Goal: Use online tool/utility: Utilize a website feature to perform a specific function

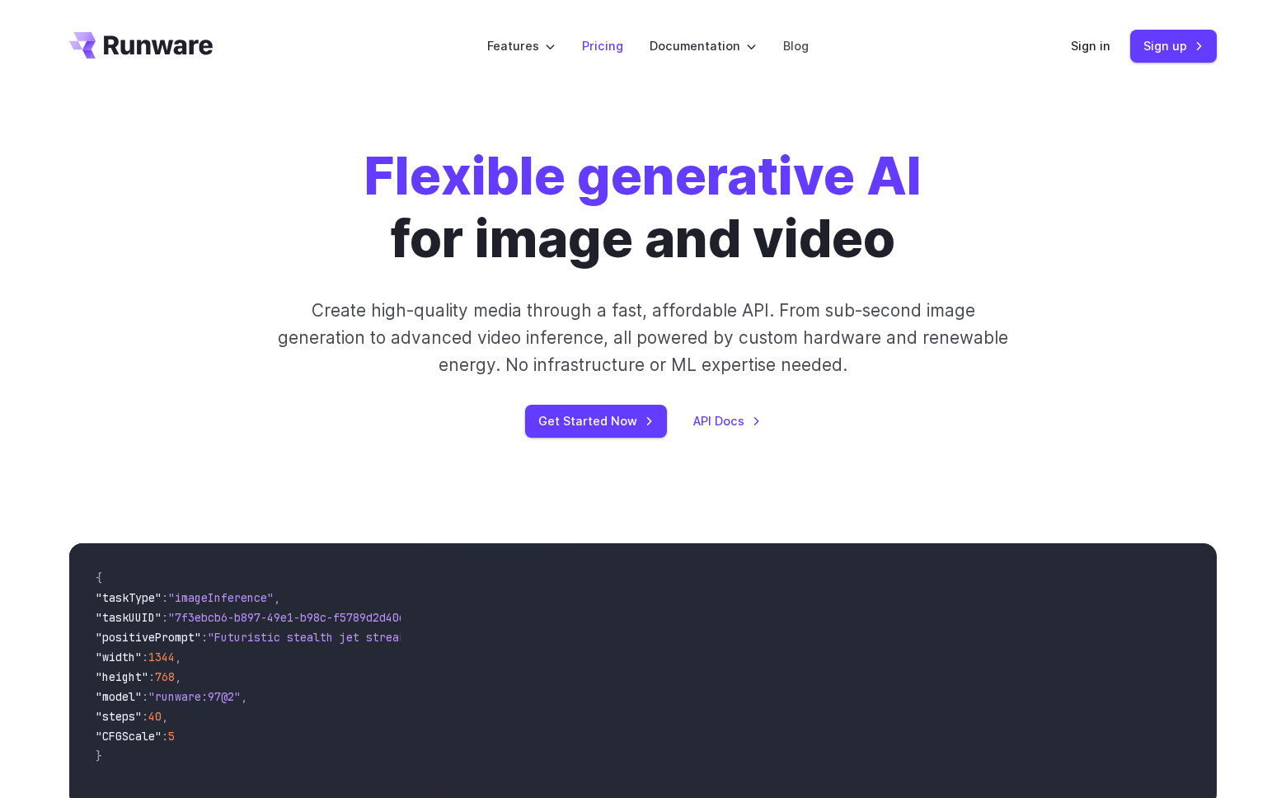
click at [589, 43] on link "Pricing" at bounding box center [602, 45] width 41 height 19
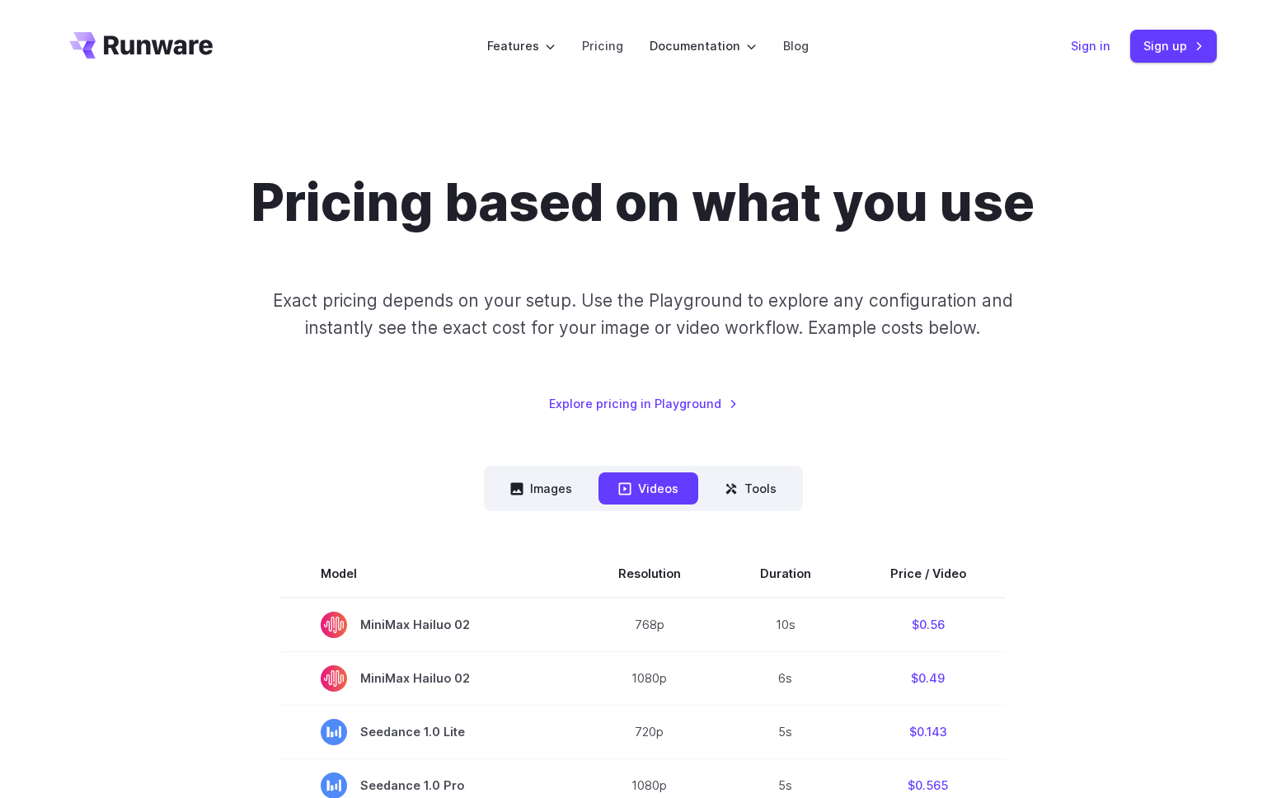
click at [1095, 54] on link "Sign in" at bounding box center [1091, 45] width 40 height 19
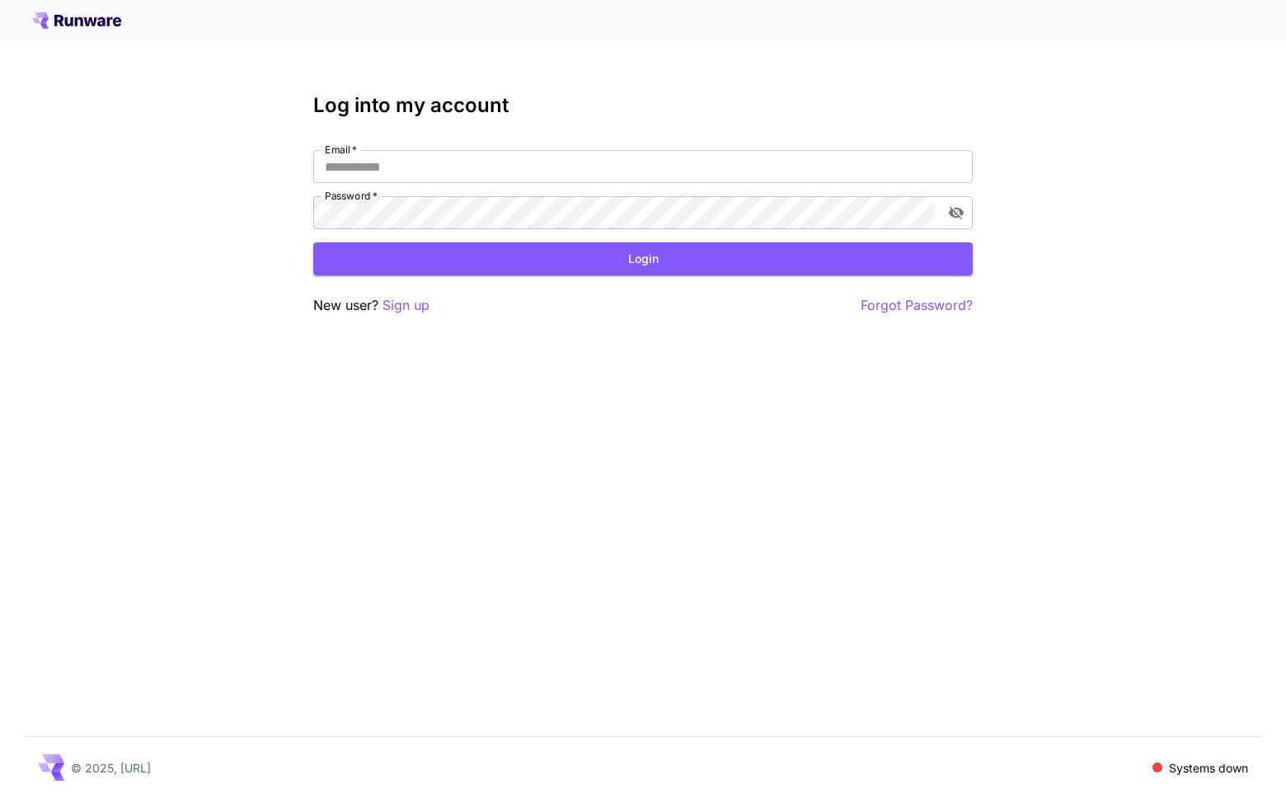
type input "**********"
click at [781, 269] on button "Login" at bounding box center [642, 259] width 659 height 34
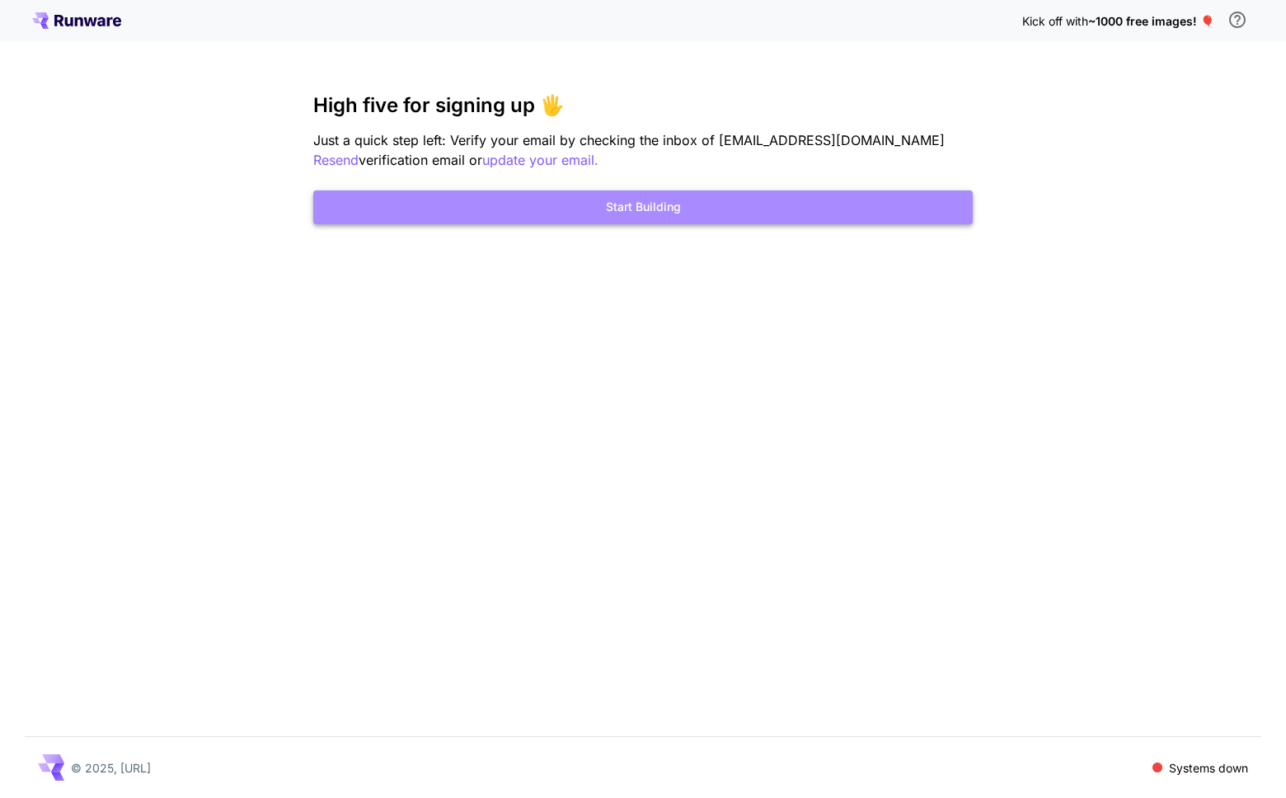
click at [765, 211] on button "Start Building" at bounding box center [642, 207] width 659 height 34
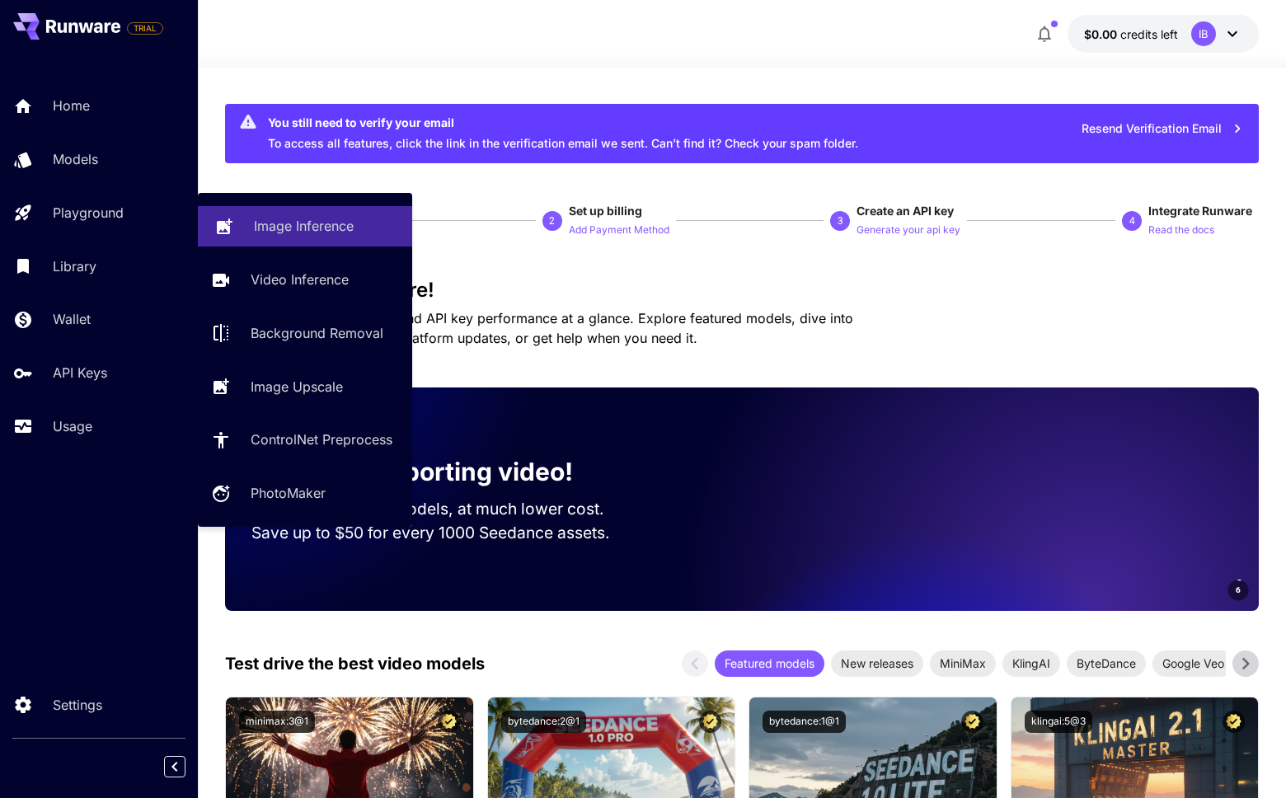
click at [365, 235] on div "Image Inference" at bounding box center [326, 226] width 145 height 20
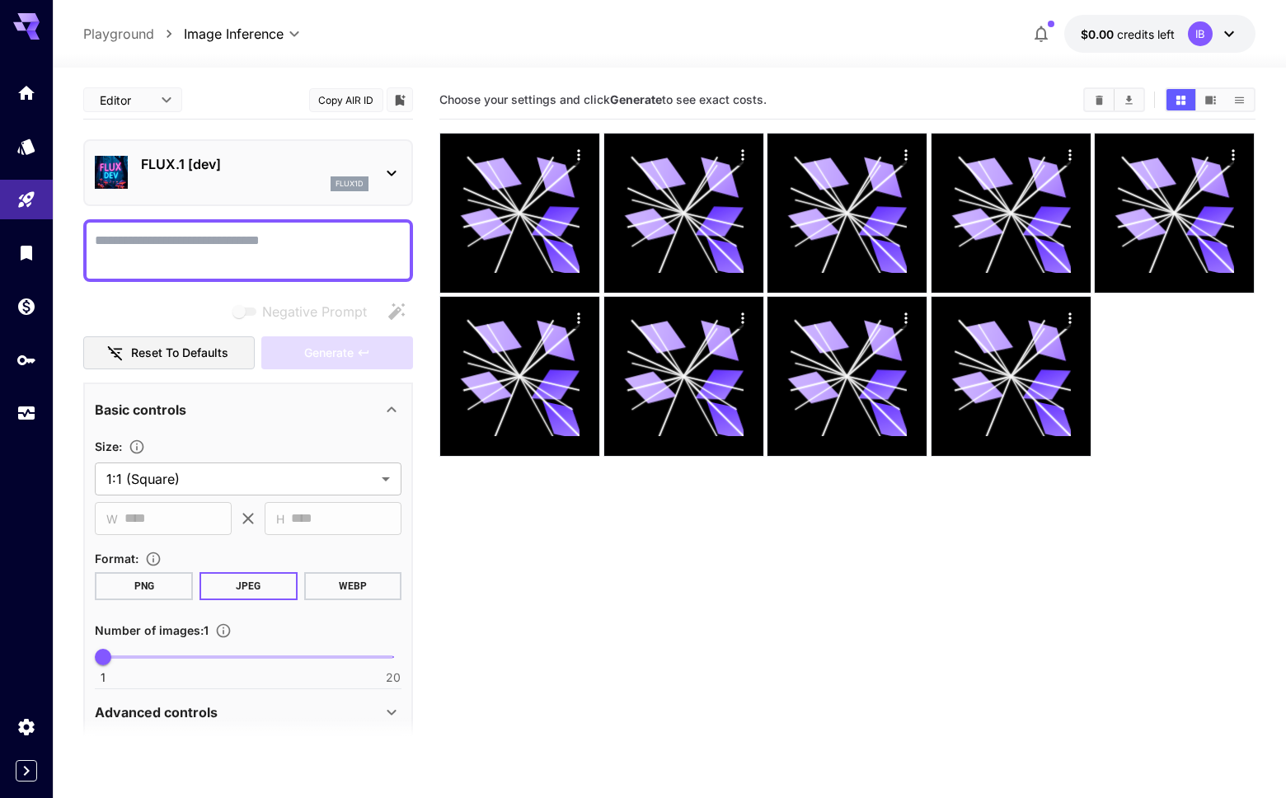
click at [398, 183] on div "FLUX.1 [dev] flux1d" at bounding box center [248, 173] width 307 height 50
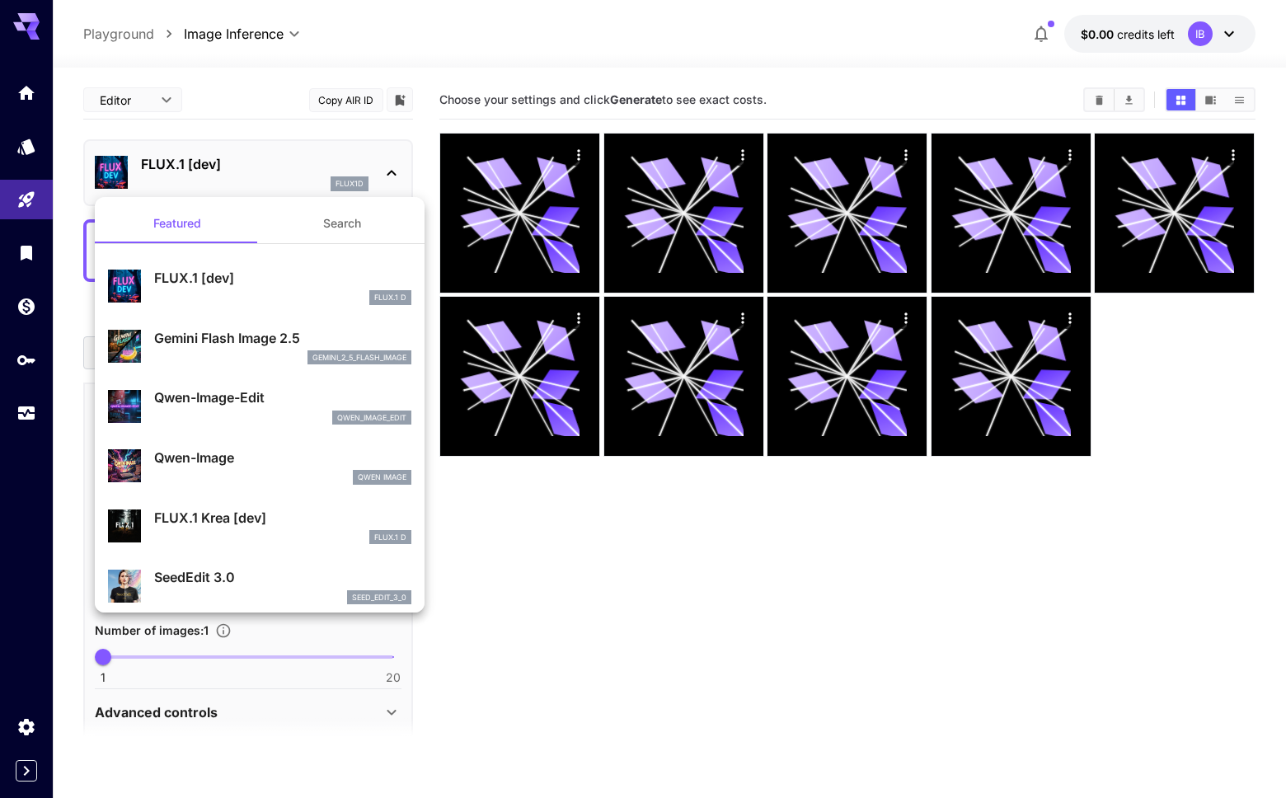
click at [346, 293] on div "FLUX.1 D" at bounding box center [282, 297] width 257 height 15
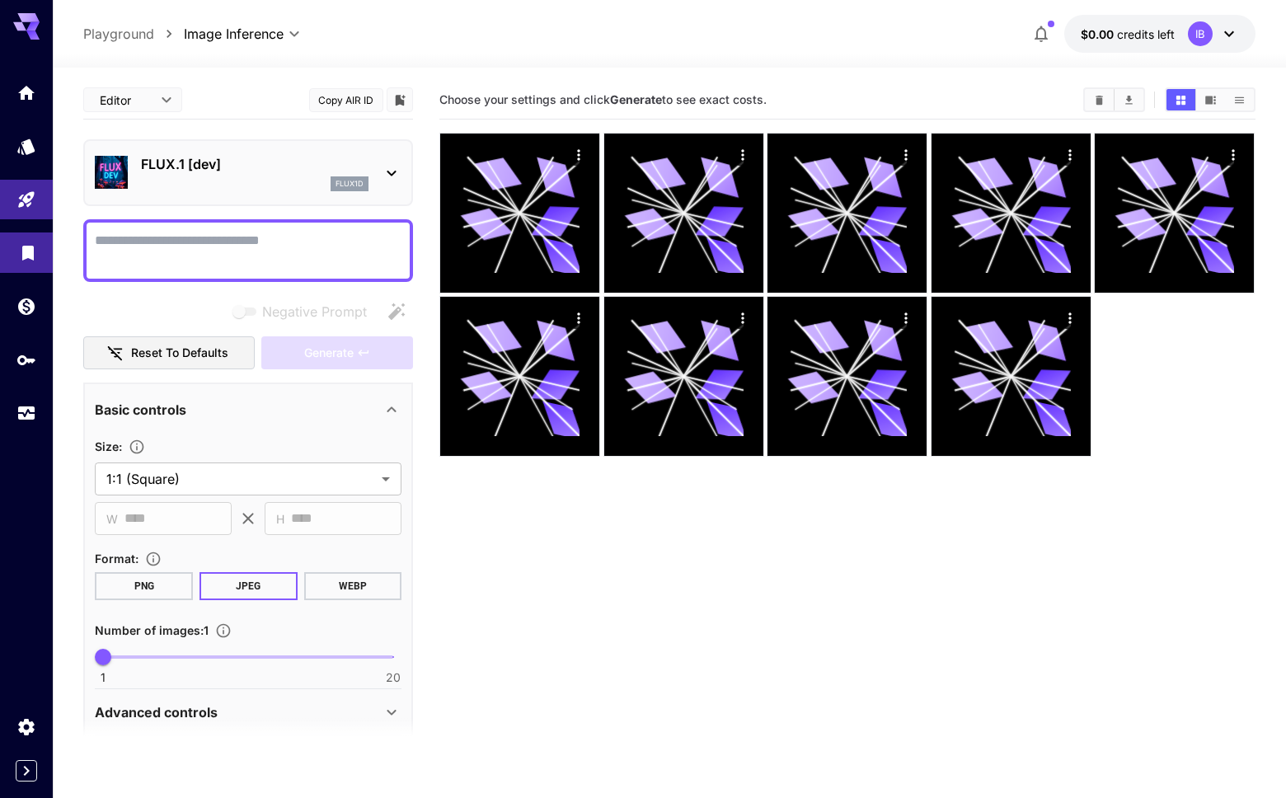
click at [26, 263] on link at bounding box center [26, 252] width 53 height 40
